Goal: Find specific page/section

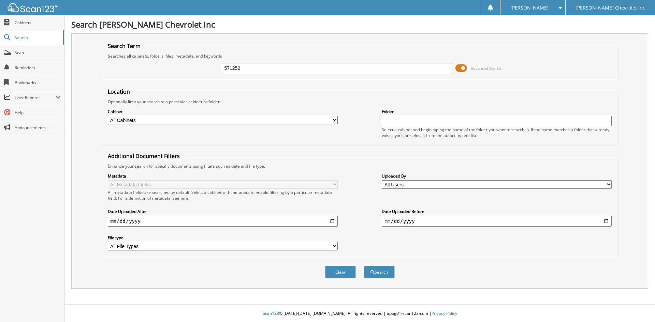
type input "571252"
click at [364, 266] on button "Search" at bounding box center [379, 272] width 31 height 13
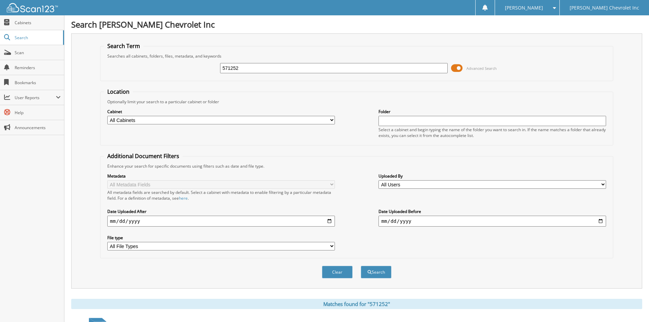
click at [21, 24] on span "Cabinets" at bounding box center [38, 23] width 46 height 6
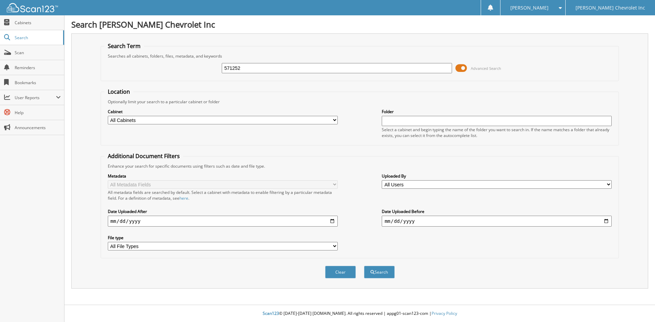
type input "571252"
click at [379, 273] on button "Search" at bounding box center [379, 272] width 31 height 13
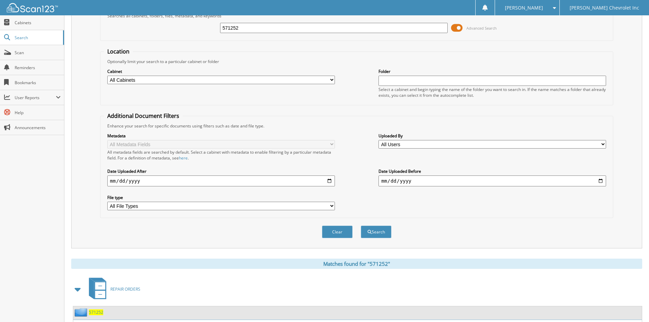
scroll to position [86, 0]
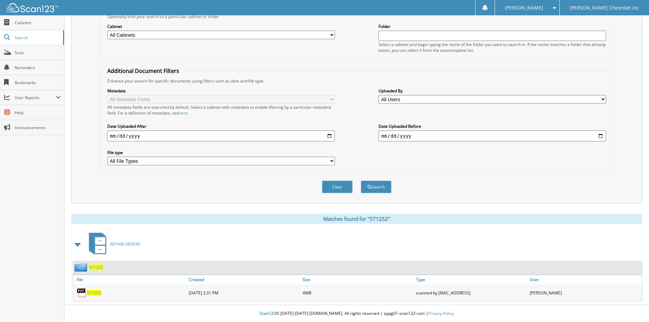
click at [90, 293] on span "571252" at bounding box center [94, 293] width 14 height 6
